Goal: Task Accomplishment & Management: Manage account settings

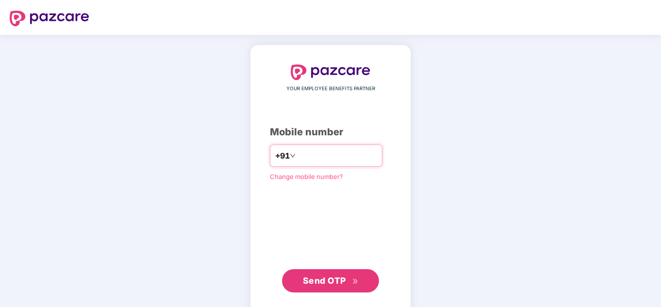
click at [304, 149] on input "number" at bounding box center [337, 156] width 79 height 16
type input "**********"
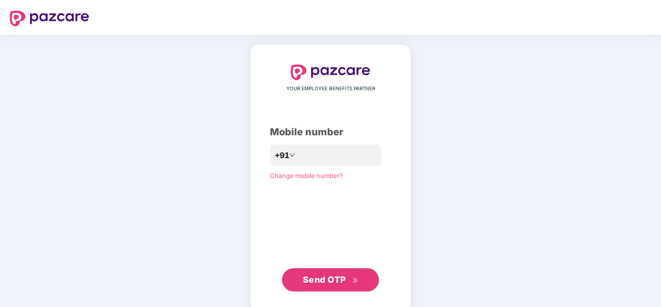
click at [340, 277] on span "Send OTP" at bounding box center [324, 279] width 43 height 10
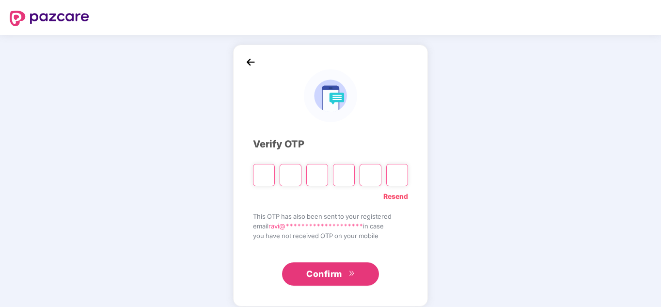
type input "*"
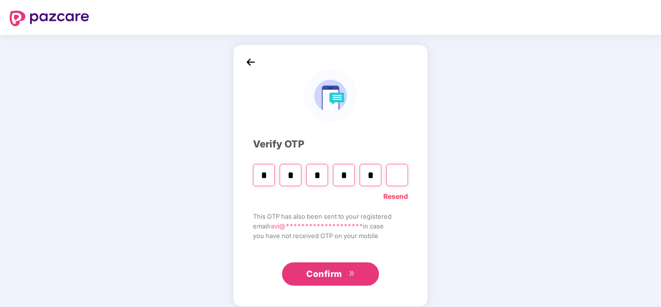
type input "*"
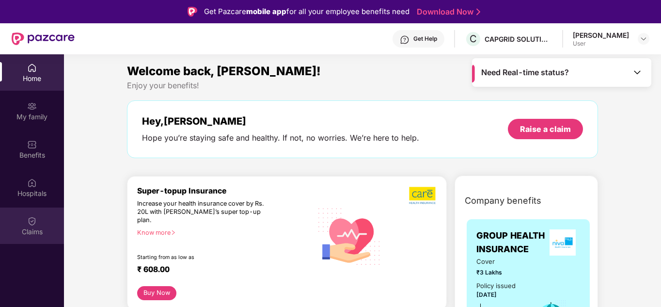
click at [36, 225] on img at bounding box center [32, 221] width 10 height 10
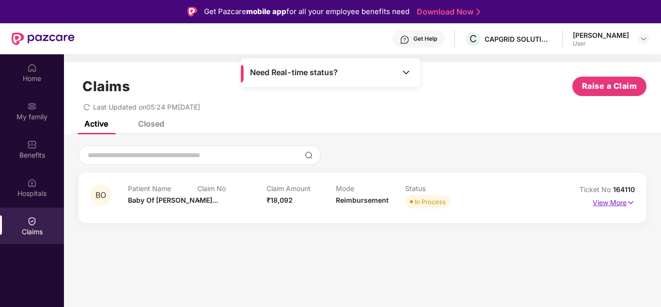
click at [616, 202] on p "View More" at bounding box center [614, 201] width 42 height 13
